Goal: Use online tool/utility: Utilize a website feature to perform a specific function

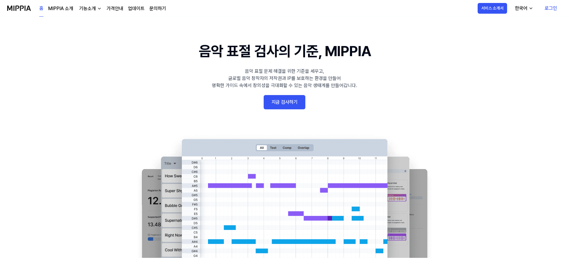
click at [286, 98] on link "지금 검사하기" at bounding box center [285, 102] width 42 height 14
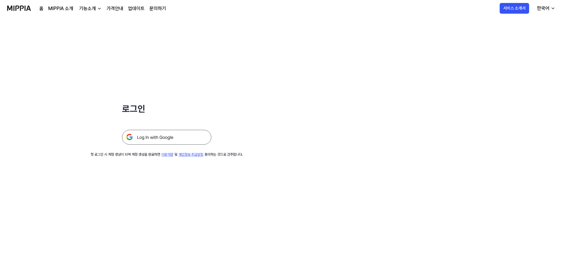
click at [167, 138] on img at bounding box center [166, 137] width 89 height 15
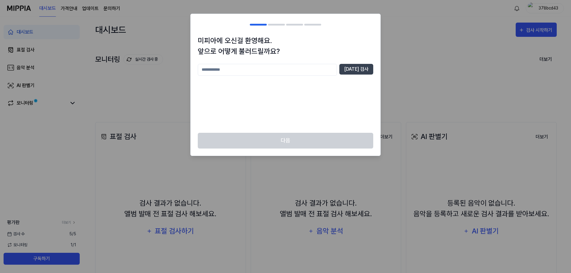
click at [247, 69] on input "text" at bounding box center [267, 70] width 139 height 12
type input "*"
click at [358, 69] on button "[DATE] 검사" at bounding box center [356, 69] width 34 height 11
click at [267, 71] on input "*" at bounding box center [267, 70] width 139 height 12
type input "***"
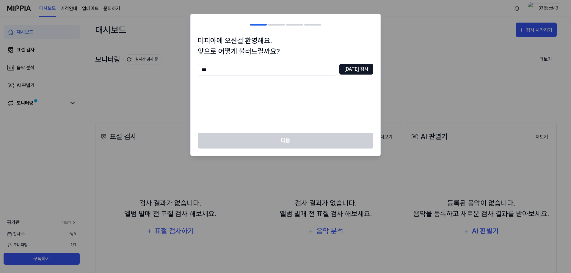
click at [353, 71] on button "[DATE] 검사" at bounding box center [356, 69] width 34 height 11
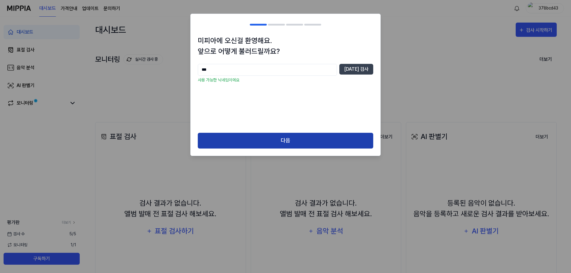
click at [272, 141] on button "다음" at bounding box center [286, 141] width 176 height 16
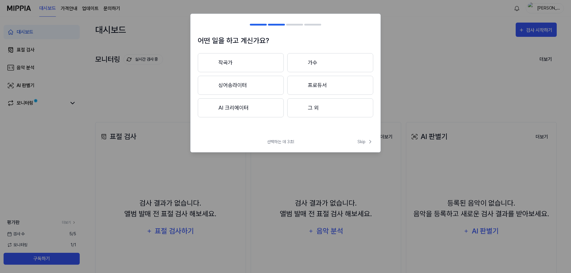
click at [259, 60] on button "작곡가" at bounding box center [241, 62] width 86 height 19
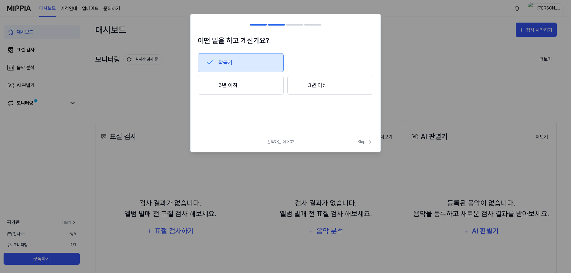
click at [239, 83] on button "3년 이하" at bounding box center [241, 85] width 86 height 19
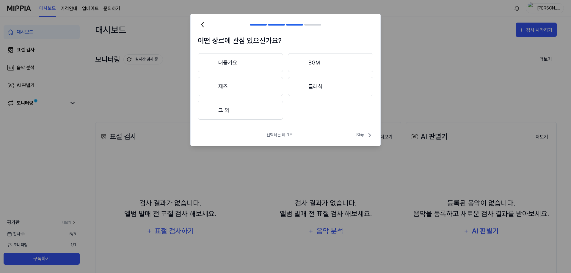
click at [263, 68] on button "대중가요" at bounding box center [240, 62] width 85 height 19
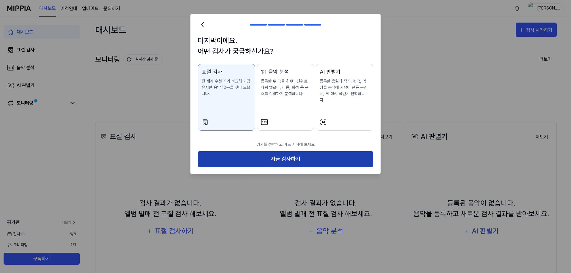
click at [301, 154] on button "지금 검사하기" at bounding box center [286, 159] width 176 height 16
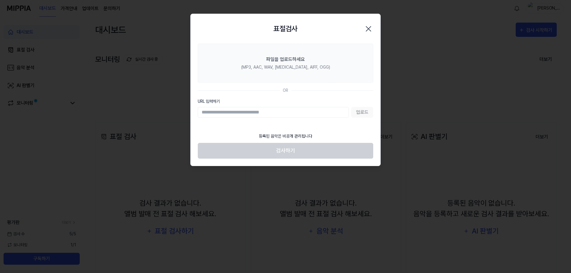
click at [270, 115] on input "URL 입력하기" at bounding box center [273, 112] width 151 height 11
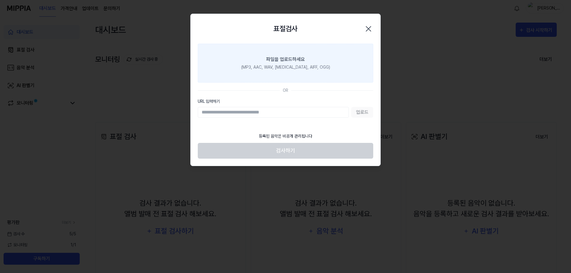
drag, startPoint x: 369, startPoint y: 27, endPoint x: 344, endPoint y: 27, distance: 25.6
click at [369, 27] on icon "button" at bounding box center [369, 29] width 10 height 10
